Goal: Task Accomplishment & Management: Use online tool/utility

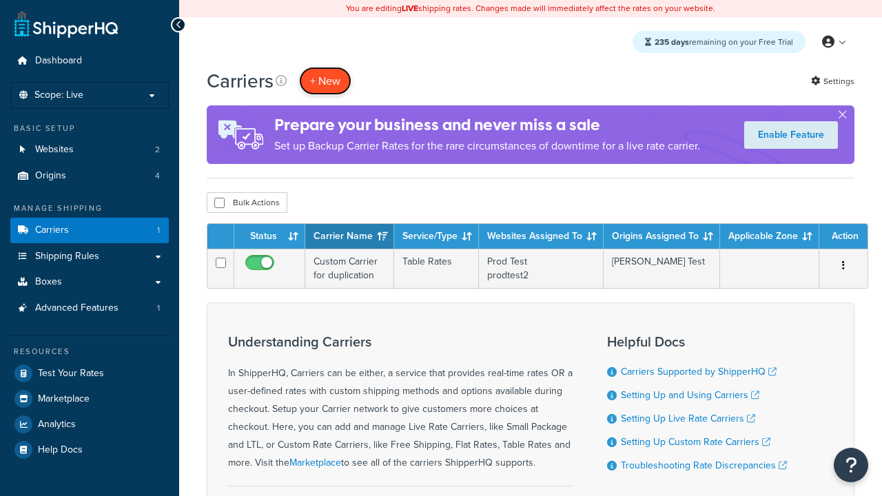
click at [325, 81] on button "+ New" at bounding box center [325, 81] width 52 height 28
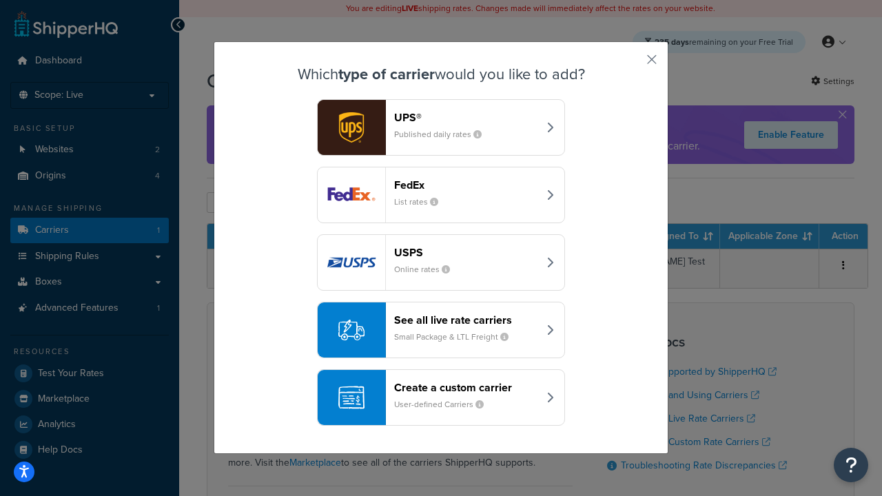
click at [441, 397] on div "Create a custom carrier User-defined Carriers" at bounding box center [466, 397] width 144 height 33
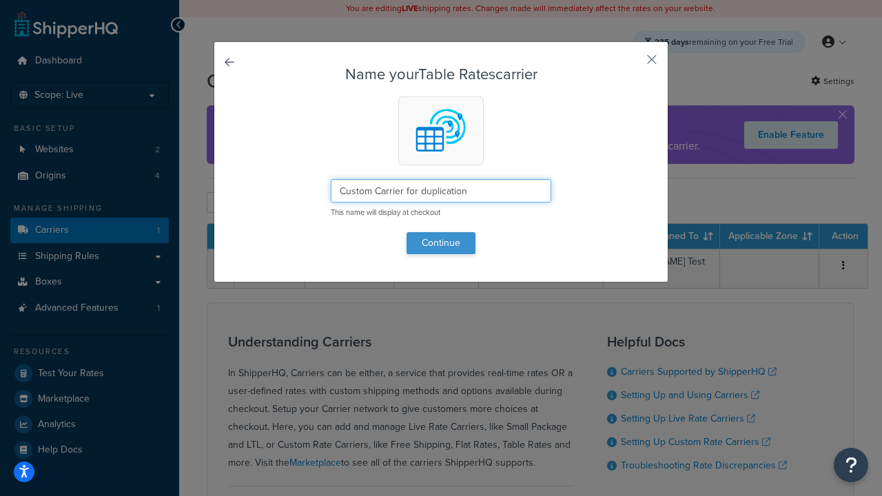
type input "Custom Carrier for duplication"
click at [441, 242] on button "Continue" at bounding box center [440, 243] width 69 height 22
